Goal: Obtain resource: Obtain resource

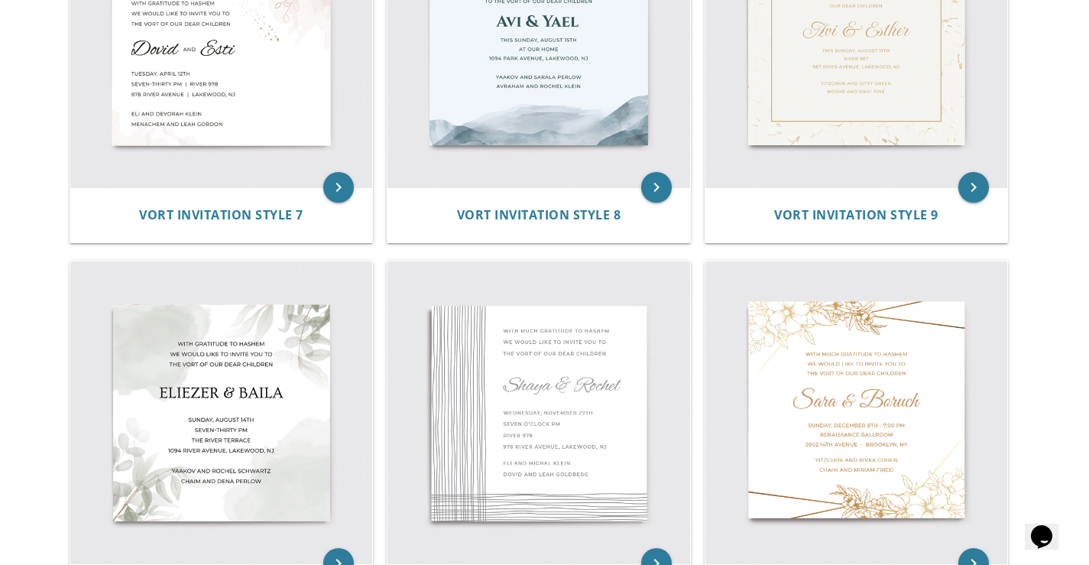
scroll to position [1225, 0]
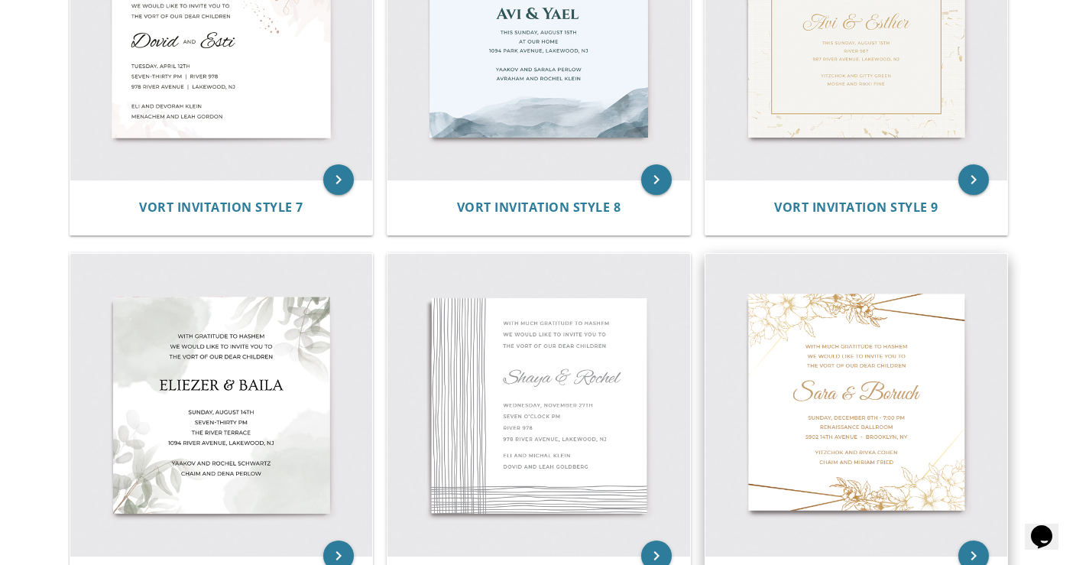
click at [787, 411] on img at bounding box center [857, 405] width 303 height 303
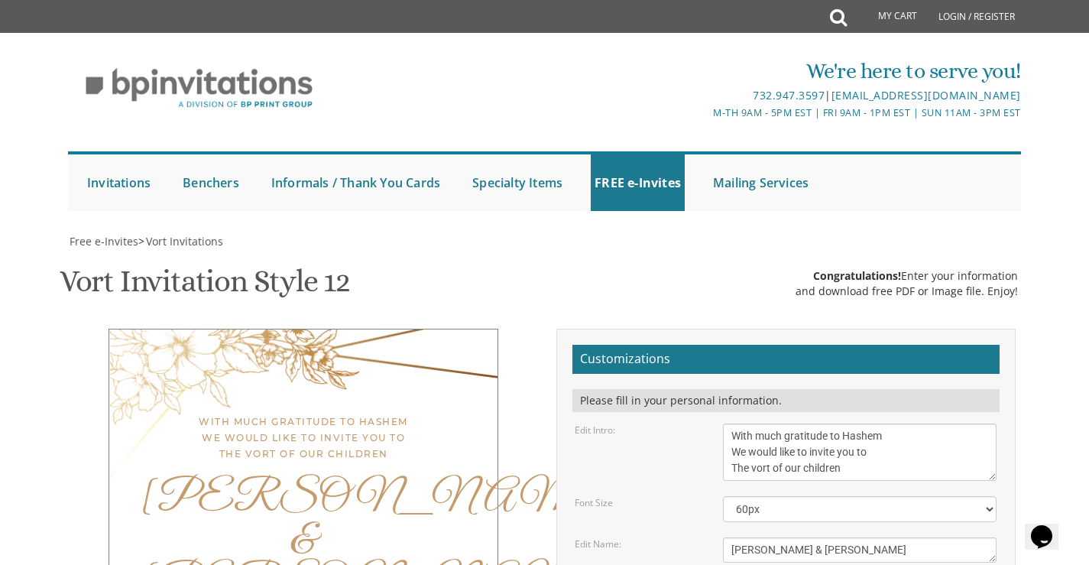
scroll to position [144, 0]
click at [823, 537] on textarea "Sara & Boruch" at bounding box center [860, 549] width 274 height 25
click at [801, 496] on select "40px 50px 60px 70px 80px" at bounding box center [860, 509] width 274 height 26
select select "50px"
click at [723, 496] on select "40px 50px 60px 70px 80px" at bounding box center [860, 509] width 274 height 26
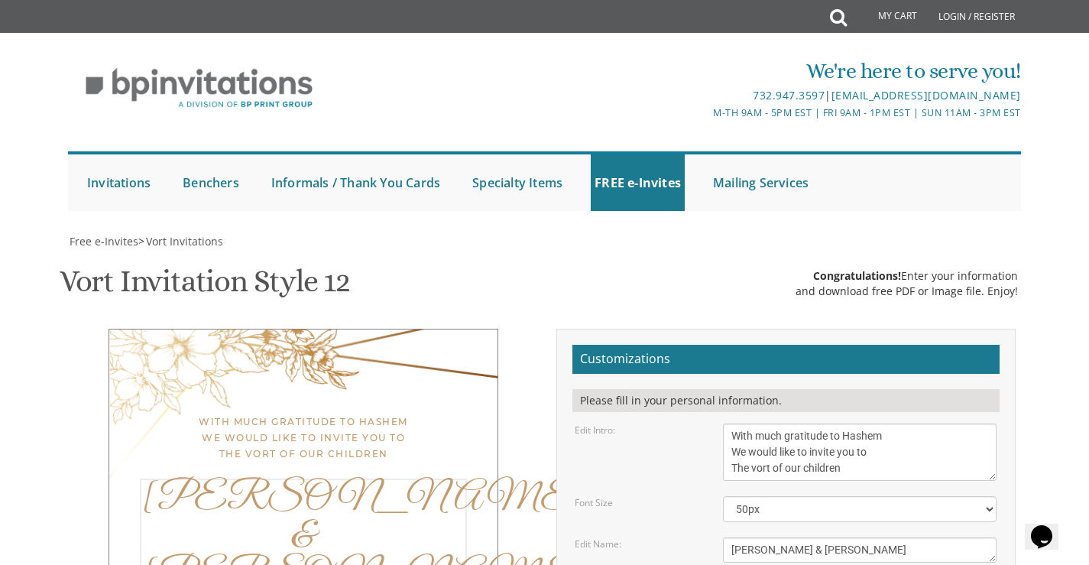
click at [809, 537] on textarea "Sara & Boruch" at bounding box center [860, 549] width 274 height 25
type textarea "Yisroel Yaakov & Esti"
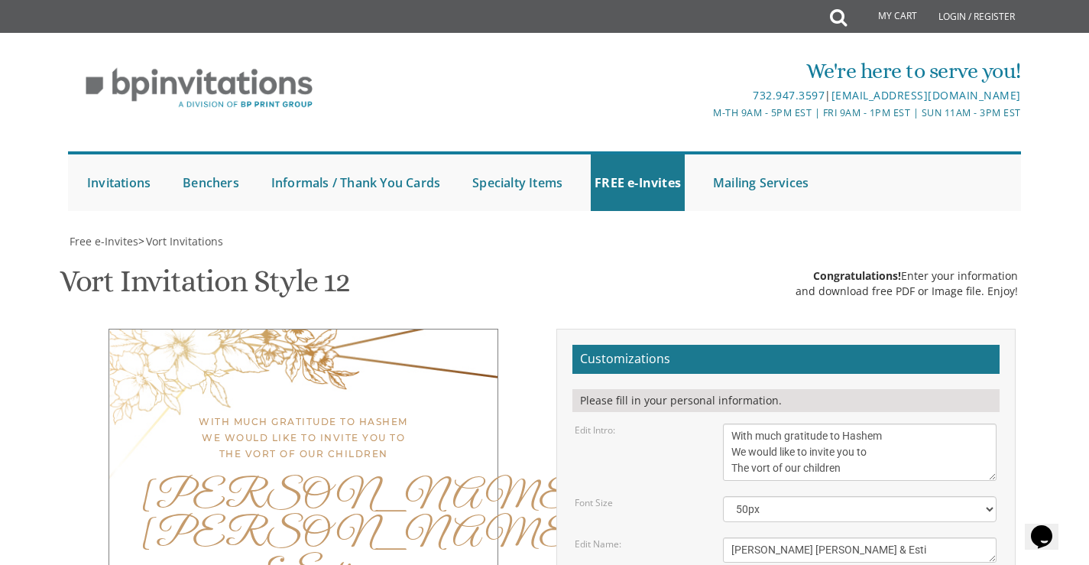
drag, startPoint x: 815, startPoint y: 483, endPoint x: 728, endPoint y: 479, distance: 86.5
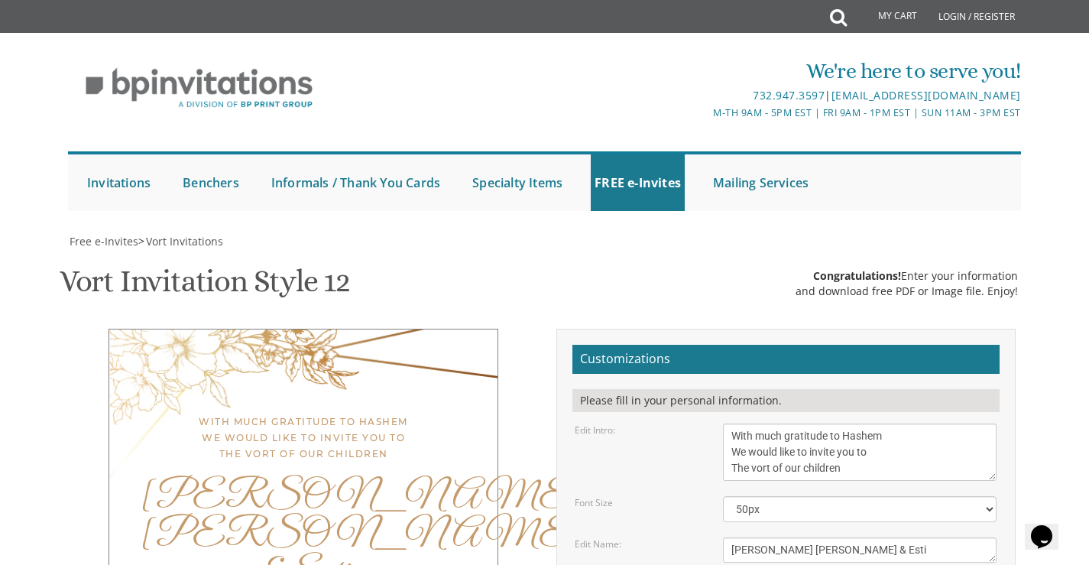
type textarea "Tuesday, September 2nd • 7:30 pm Jewish Learning Exchange 512 N La Brea Ave"
drag, startPoint x: 855, startPoint y: 517, endPoint x: 728, endPoint y: 513, distance: 127.7
type textarea "Mr. and Mrs. Menachem Friedman Rabbi and Mrs. Zevy Goldzweig"
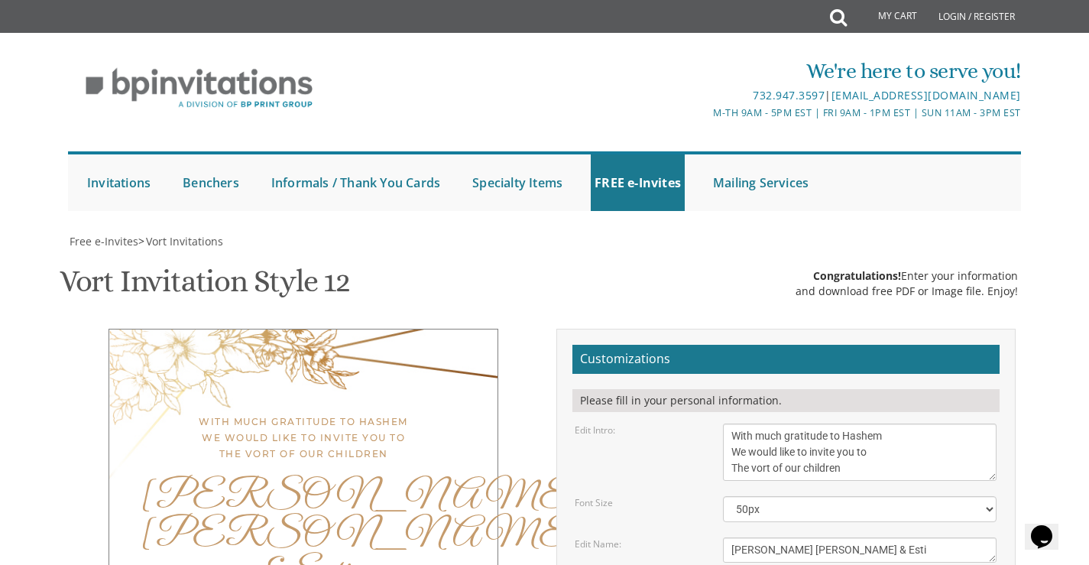
type input "myjunkemail212@gmail.com"
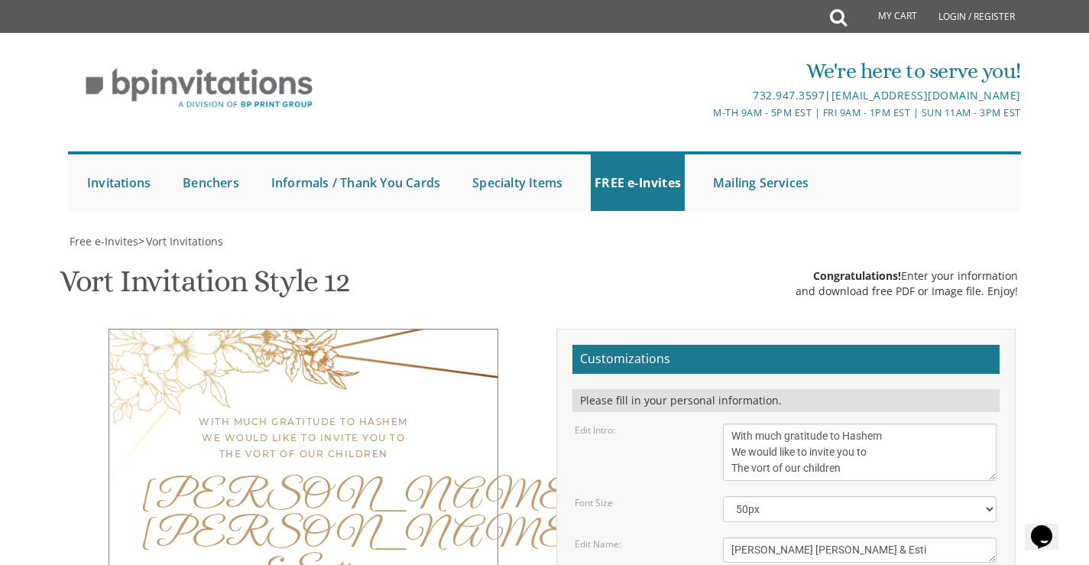
click at [328, 479] on div "Yisroel Yaakov & Esti" at bounding box center [303, 536] width 327 height 115
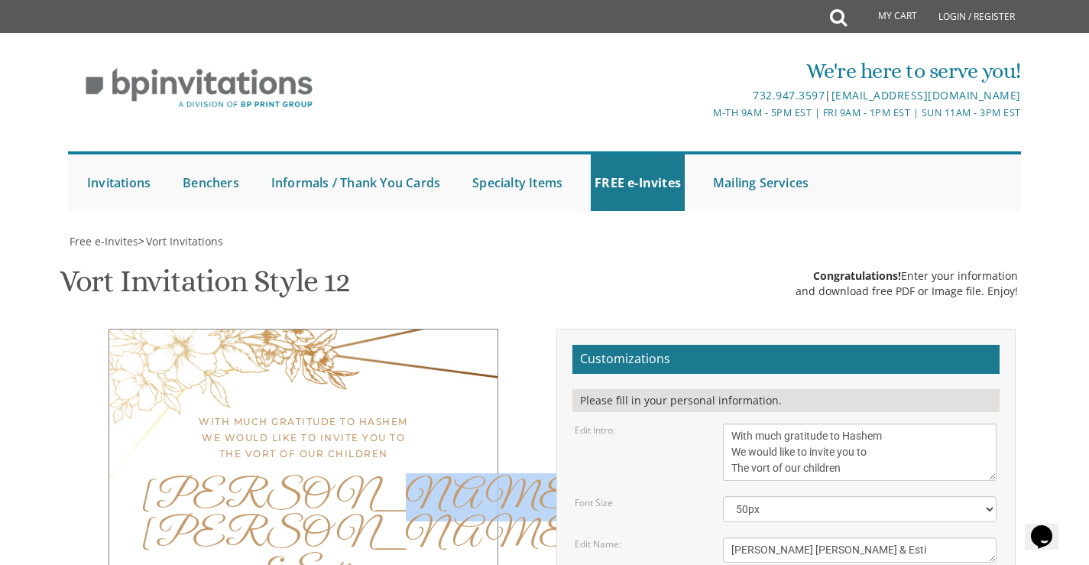
click at [328, 479] on div "Yisroel Yaakov & Esti" at bounding box center [303, 536] width 327 height 115
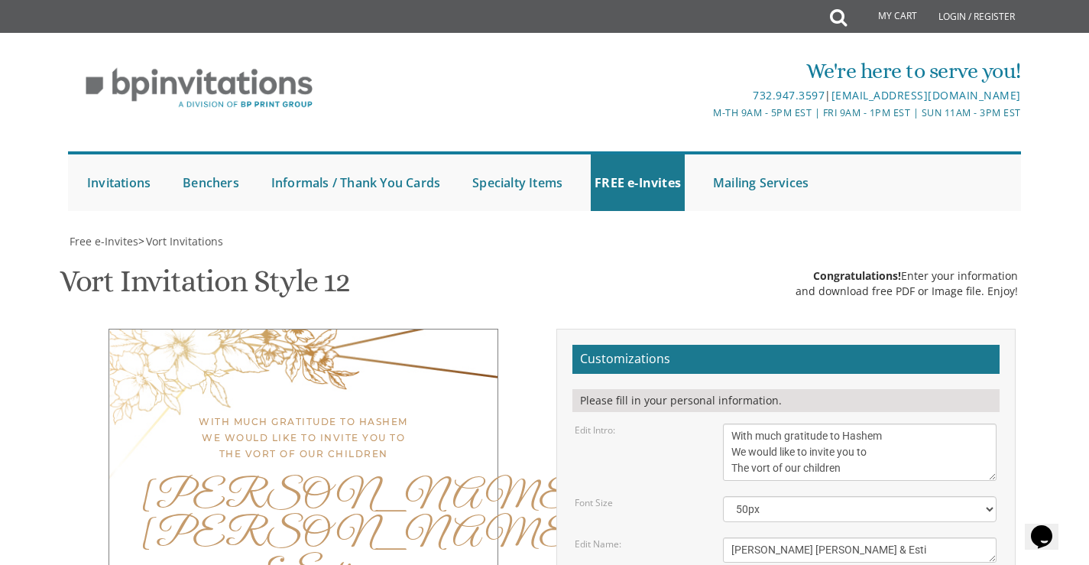
scroll to position [196, 0]
click at [314, 329] on div "With much gratitude to Hashem We would like to invite you to The vort of our ch…" at bounding box center [304, 544] width 390 height 431
drag, startPoint x: 314, startPoint y: 182, endPoint x: 251, endPoint y: 323, distance: 154.3
click at [251, 479] on div "Yisroel Yaakov & Esti" at bounding box center [303, 536] width 327 height 115
